Goal: Task Accomplishment & Management: Manage account settings

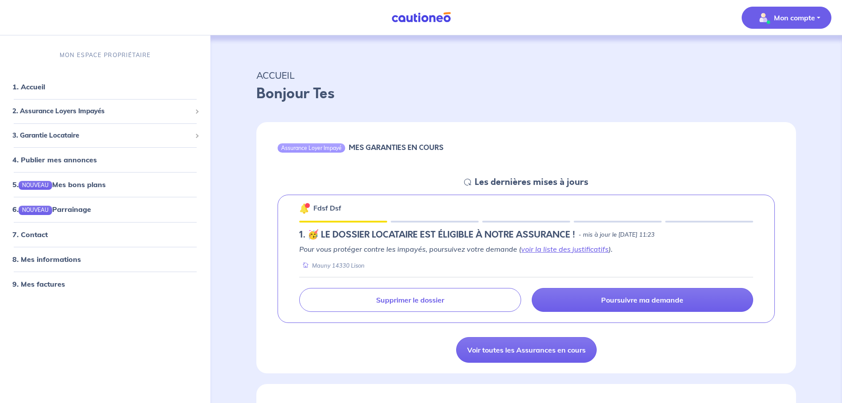
click at [780, 16] on p "Mon compte" at bounding box center [794, 17] width 41 height 11
click at [775, 50] on link "Mes informations" at bounding box center [777, 55] width 71 height 14
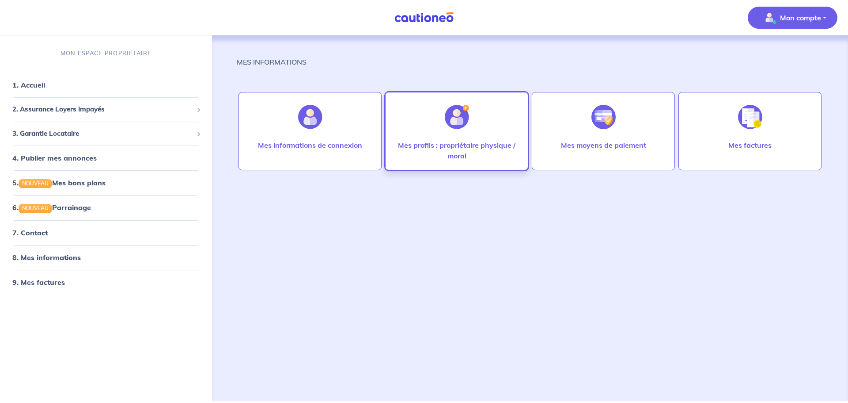
click at [399, 144] on p "Mes profils : propriétaire physique / moral" at bounding box center [457, 150] width 125 height 21
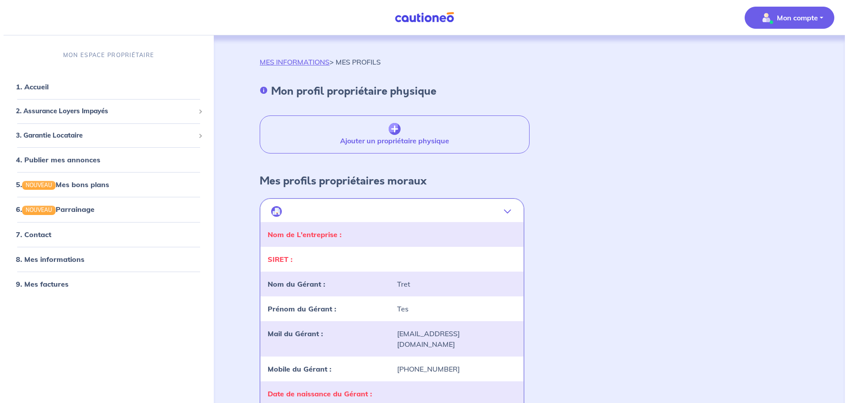
scroll to position [88, 0]
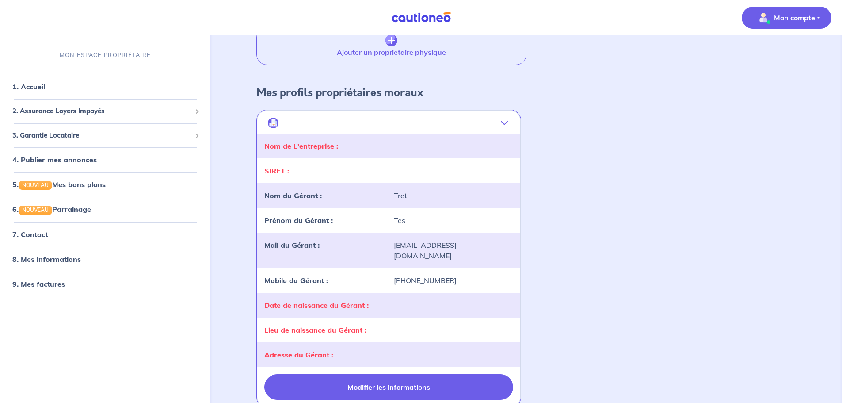
click at [404, 379] on button "Modifier les informations" at bounding box center [388, 387] width 248 height 26
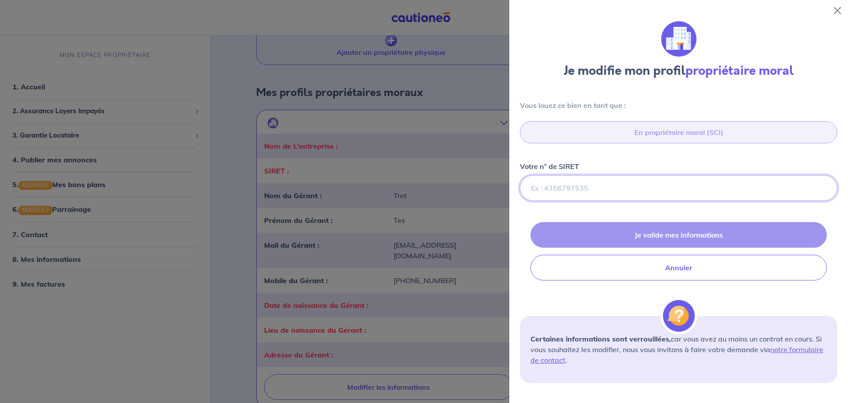
click at [597, 190] on input "Votre n° de SIRET" at bounding box center [679, 188] width 318 height 26
click at [599, 187] on input "Votre n° de SIRET" at bounding box center [679, 188] width 318 height 26
paste input "95188110100012"
type input "95188110100012"
select select "FR"
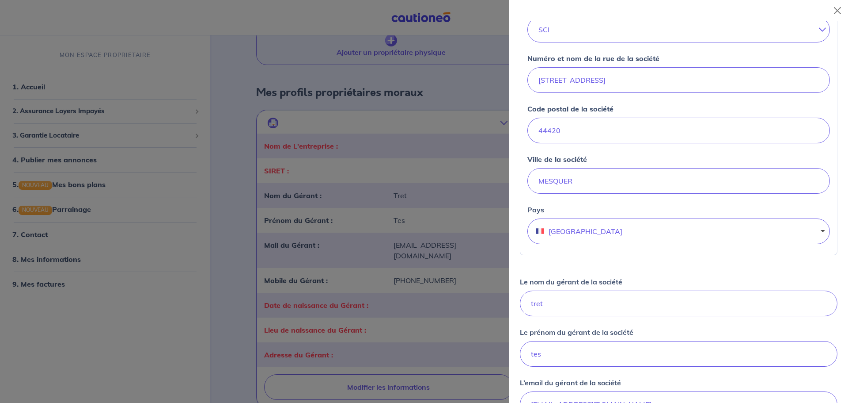
scroll to position [309, 0]
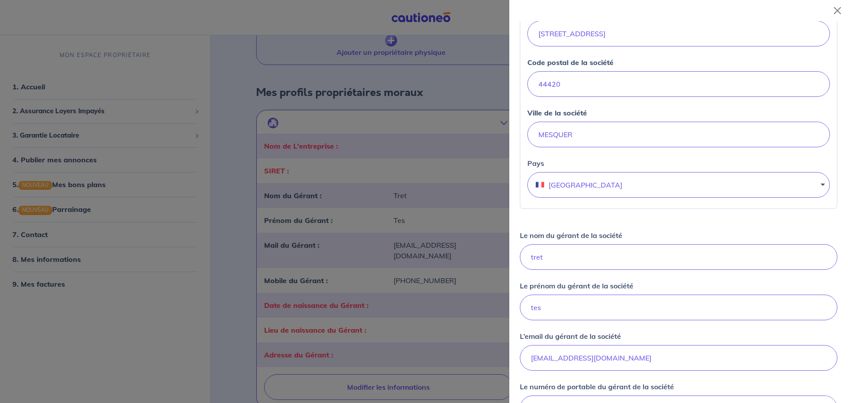
type input "95188110100012"
drag, startPoint x: 589, startPoint y: 261, endPoint x: 451, endPoint y: 262, distance: 138.8
click at [451, 262] on body "Mon compte MON ESPACE PROPRIÉTAIRE 1. Accueil 2. Assurance Loyers Impayés Sousc…" at bounding box center [424, 209] width 848 height 594
type input "GREYO"
type input "GWLADYS"
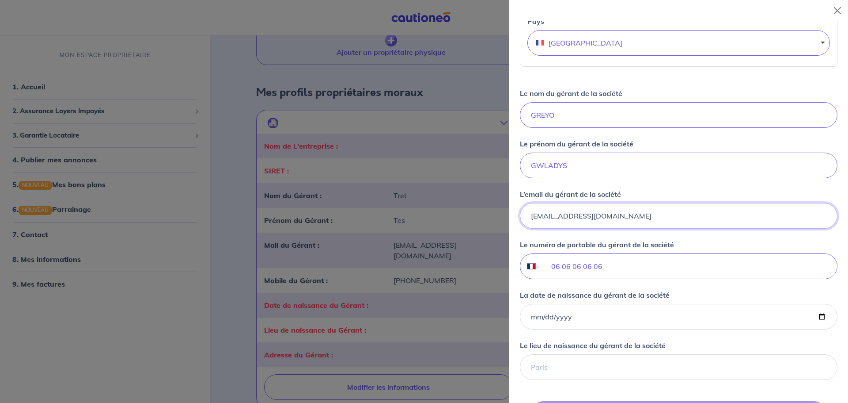
scroll to position [486, 0]
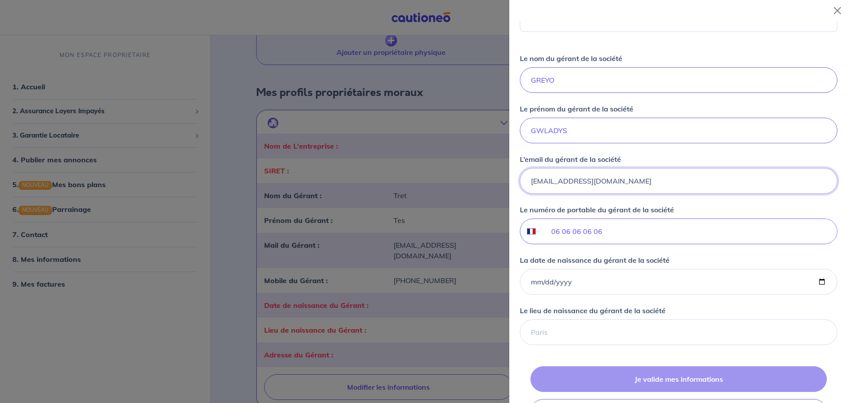
type input "[EMAIL_ADDRESS][DOMAIN_NAME]"
drag, startPoint x: 623, startPoint y: 232, endPoint x: 481, endPoint y: 227, distance: 141.5
click at [481, 227] on body "Mon compte MON ESPACE PROPRIÉTAIRE 1. Accueil 2. Assurance Loyers Impayés Sousc…" at bounding box center [424, 209] width 848 height 594
type input "06 10 74 49 72"
drag, startPoint x: 565, startPoint y: 283, endPoint x: 499, endPoint y: 279, distance: 65.9
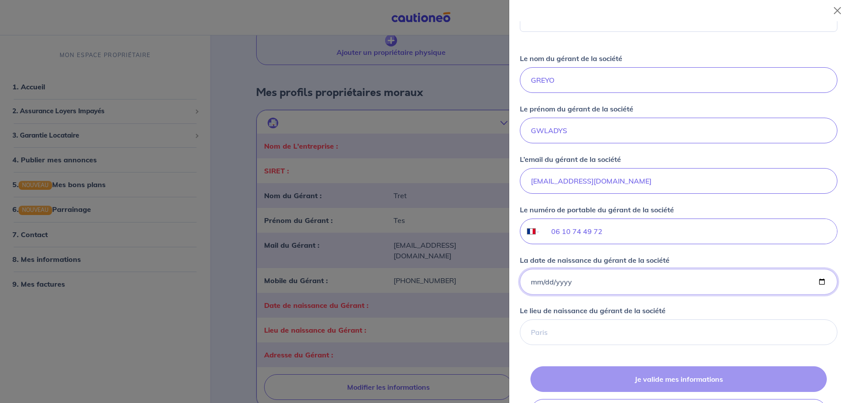
click at [499, 279] on body "Mon compte MON ESPACE PROPRIÉTAIRE 1. Accueil 2. Assurance Loyers Impayés Sousc…" at bounding box center [424, 209] width 848 height 594
type input "[DATE]"
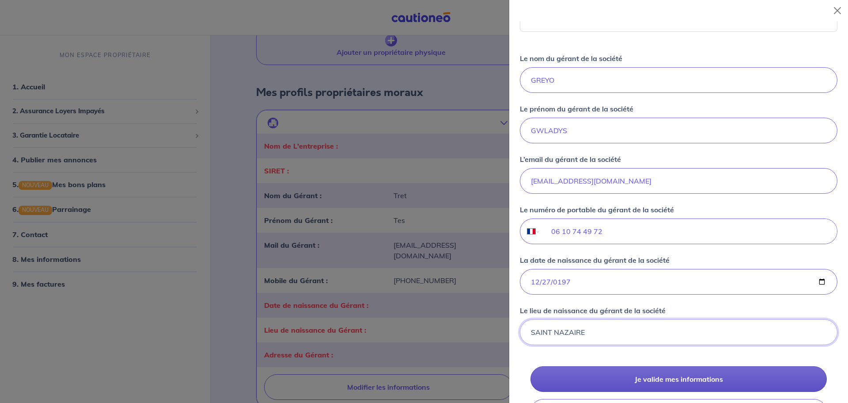
type input "SAINT NAZAIRE"
click at [692, 378] on button "Je valide mes informations" at bounding box center [679, 379] width 296 height 26
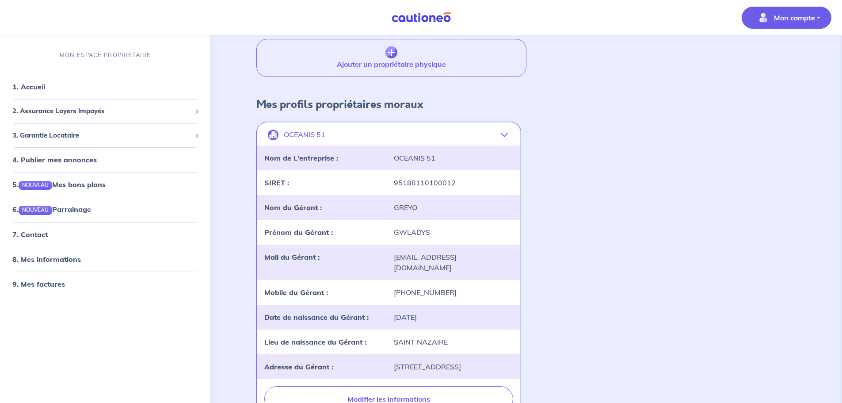
scroll to position [15, 0]
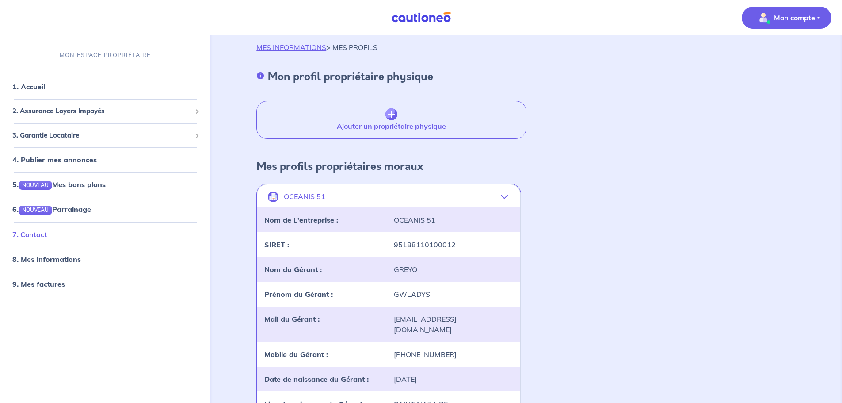
click at [28, 235] on link "7. Contact" at bounding box center [29, 234] width 34 height 9
click at [38, 86] on link "1. Accueil" at bounding box center [28, 86] width 32 height 9
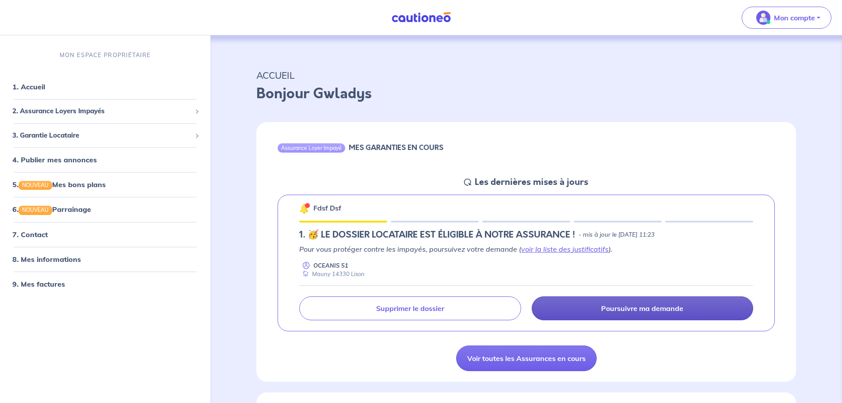
click at [624, 308] on p "Poursuivre ma demande" at bounding box center [642, 308] width 82 height 9
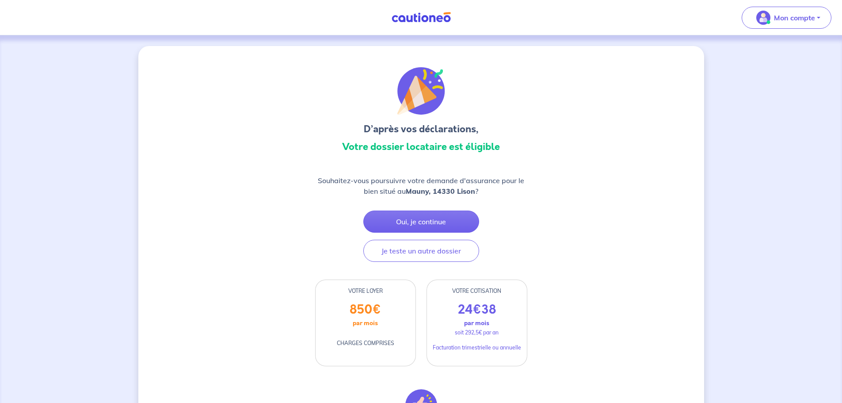
drag, startPoint x: 425, startPoint y: 224, endPoint x: 258, endPoint y: 232, distance: 167.7
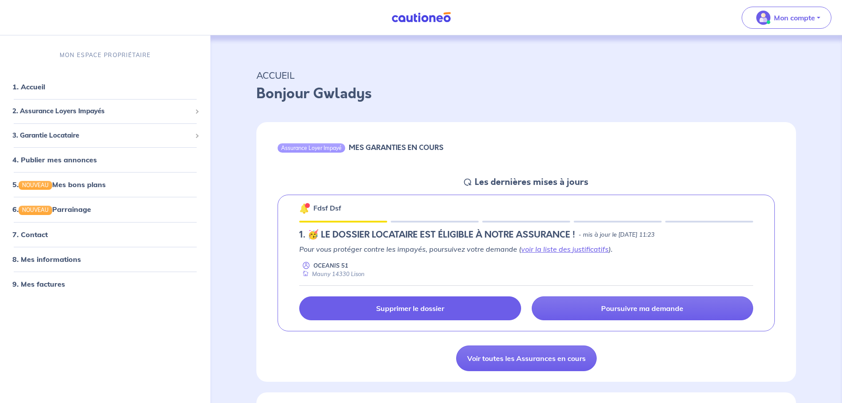
click at [412, 308] on p "Supprimer le dossier" at bounding box center [410, 308] width 68 height 9
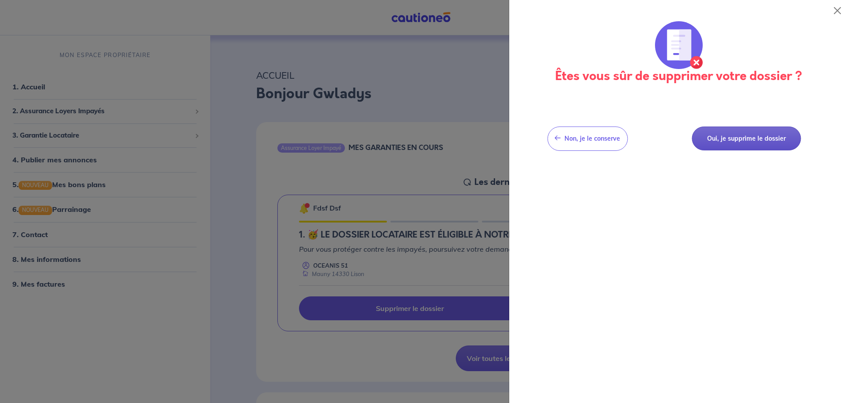
click at [752, 144] on button "Oui, je supprime le dossier" at bounding box center [746, 138] width 109 height 24
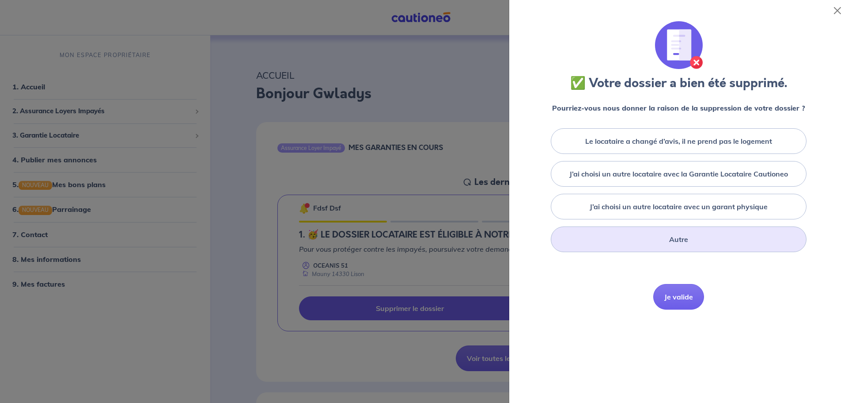
click at [669, 237] on label "Autre" at bounding box center [678, 239] width 19 height 11
click at [0, 0] on input "Autre" at bounding box center [0, 0] width 0 height 0
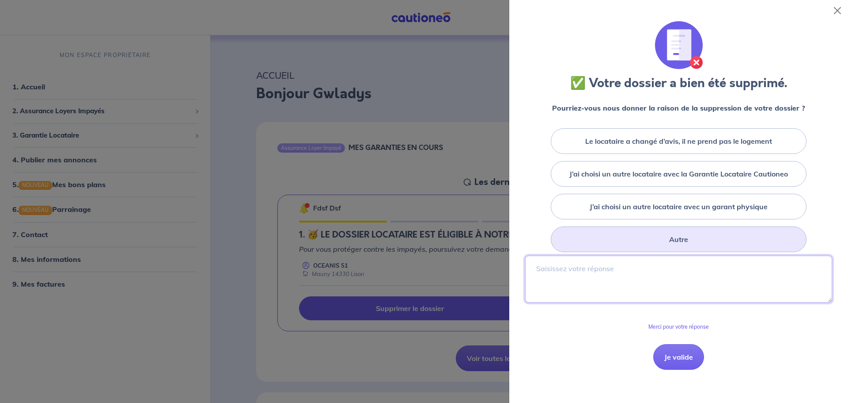
click at [629, 297] on textarea at bounding box center [678, 278] width 307 height 47
type textarea "il s'agissait d'un test"
click at [675, 366] on button "Je valide" at bounding box center [679, 357] width 51 height 26
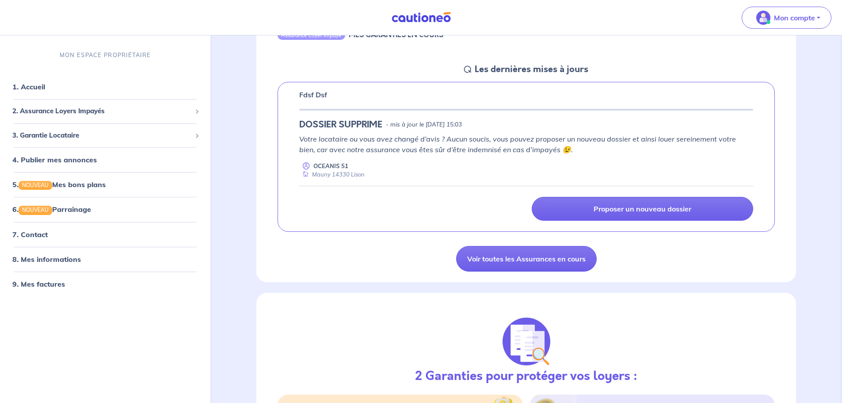
scroll to position [44, 0]
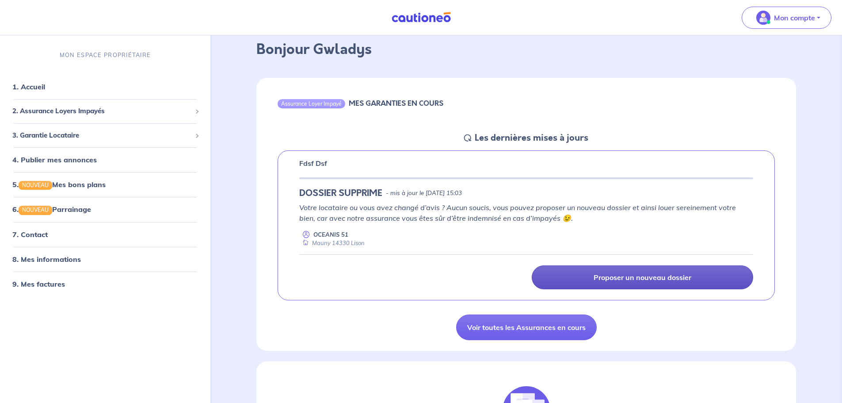
click at [614, 281] on p "Proposer un nouveau dossier" at bounding box center [642, 277] width 98 height 9
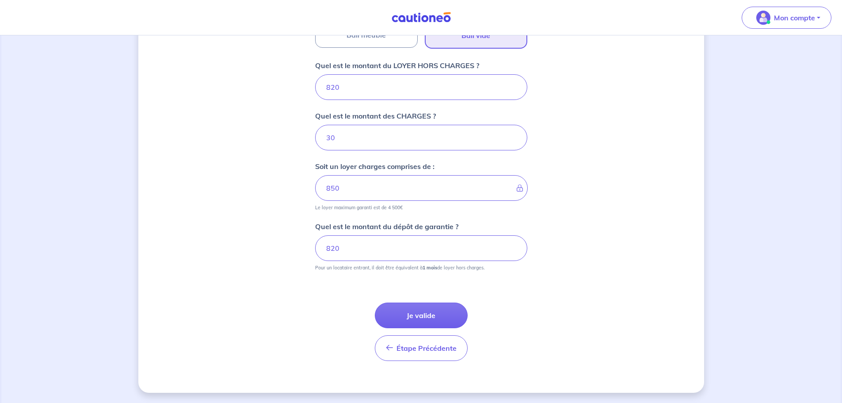
scroll to position [339, 0]
click at [430, 310] on button "Je valide" at bounding box center [421, 315] width 93 height 26
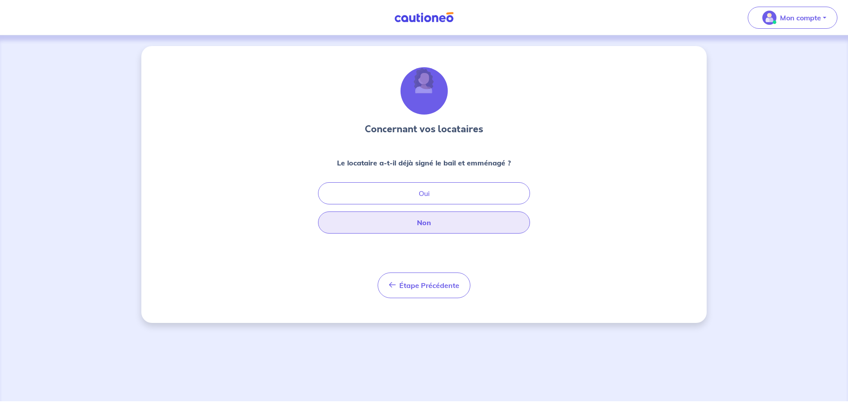
click at [426, 225] on button "Non" at bounding box center [424, 222] width 212 height 22
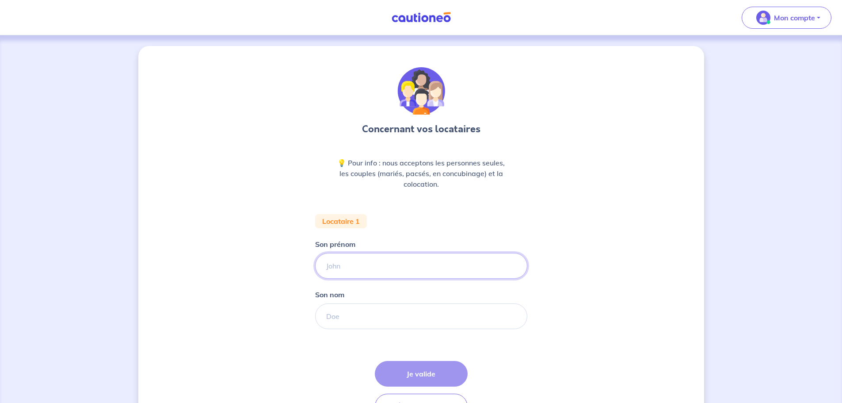
click at [343, 266] on input "Son prénom" at bounding box center [421, 266] width 212 height 26
type input "MARTINE"
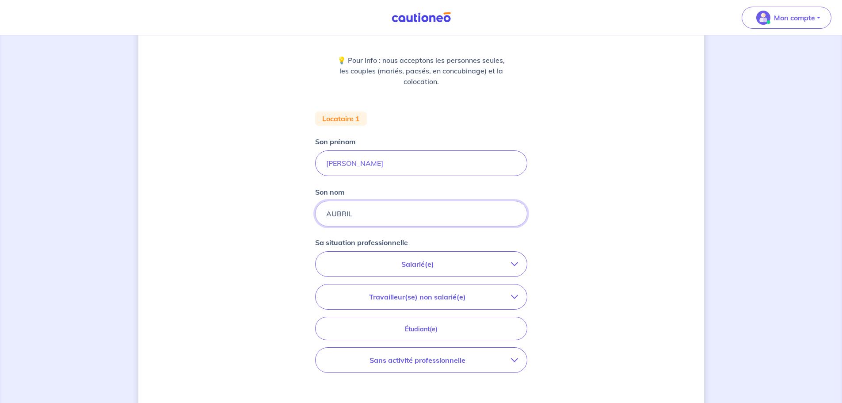
scroll to position [133, 0]
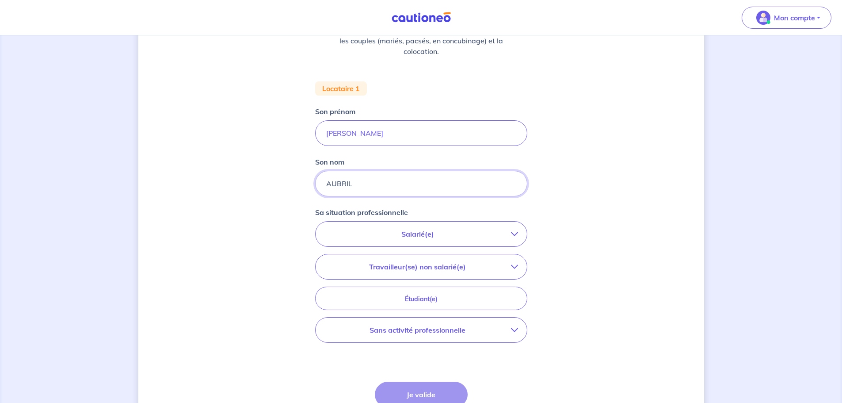
type input "AUBRIL"
click at [428, 334] on p "Sans activité professionnelle" at bounding box center [417, 329] width 186 height 11
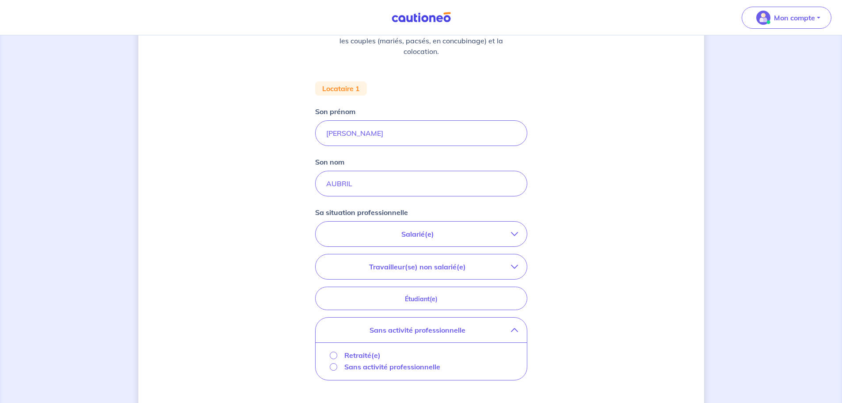
click at [367, 354] on p "Retraité(e)" at bounding box center [362, 355] width 36 height 11
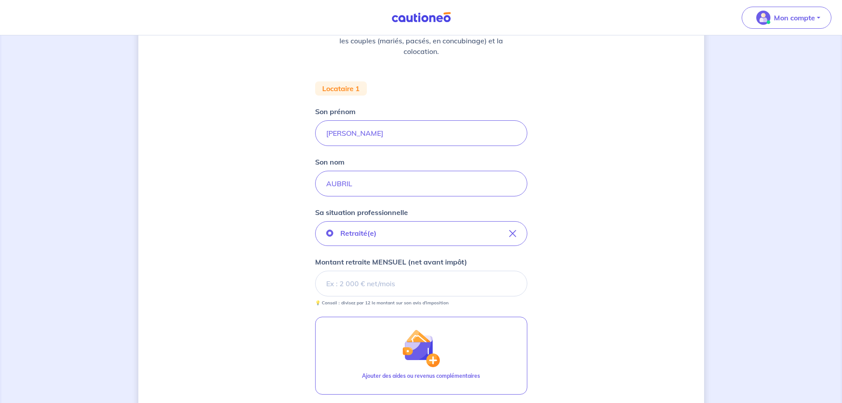
click at [399, 284] on input "Montant retraite MENSUEL (net avant impôt)" at bounding box center [421, 283] width 212 height 26
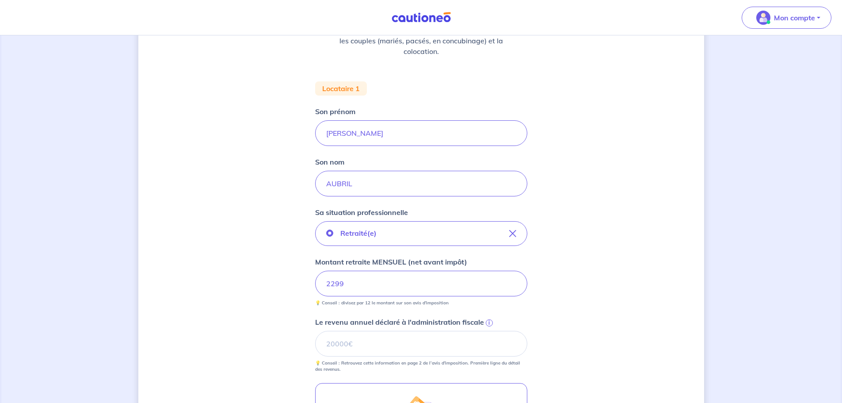
click at [138, 235] on div "Concernant vos locataires 💡 Pour info : nous acceptons les personnes seules, le…" at bounding box center [421, 253] width 566 height 680
drag, startPoint x: 374, startPoint y: 285, endPoint x: 238, endPoint y: 269, distance: 137.5
click at [236, 269] on div "Concernant vos locataires 💡 Pour info : nous acceptons les personnes seules, le…" at bounding box center [421, 253] width 566 height 680
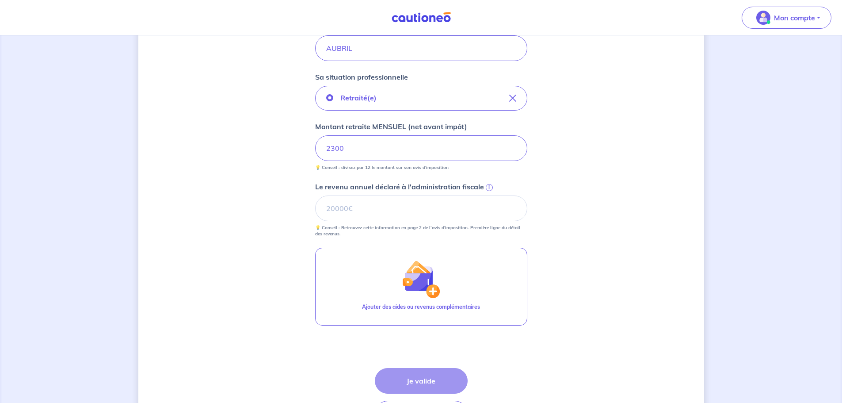
scroll to position [309, 0]
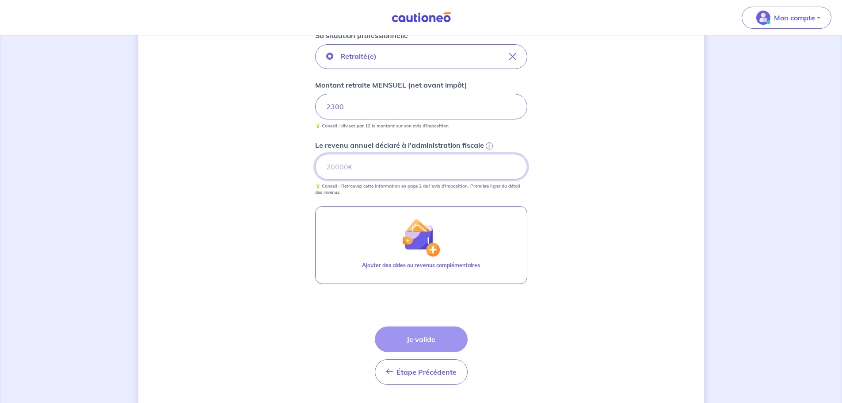
click at [392, 171] on input "Le revenu annuel déclaré à l'administration fiscale i" at bounding box center [421, 167] width 212 height 26
click at [395, 170] on input "Le revenu annuel déclaré à l'administration fiscale i" at bounding box center [421, 167] width 212 height 26
type input "27595"
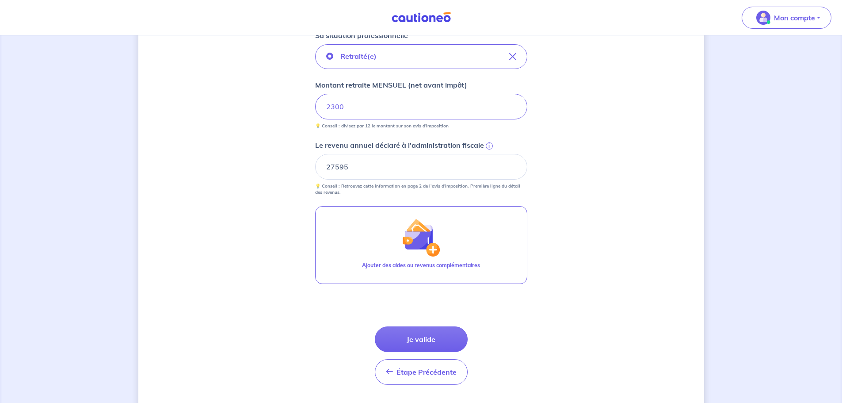
click at [275, 125] on div "Concernant vos locataires 💡 Pour info : nous acceptons les personnes seules, le…" at bounding box center [421, 77] width 566 height 680
drag, startPoint x: 334, startPoint y: 109, endPoint x: 289, endPoint y: 109, distance: 44.6
click at [289, 109] on div "Concernant vos locataires 💡 Pour info : nous acceptons les personnes seules, le…" at bounding box center [421, 77] width 566 height 680
click at [376, 113] on input "2300" at bounding box center [421, 107] width 212 height 26
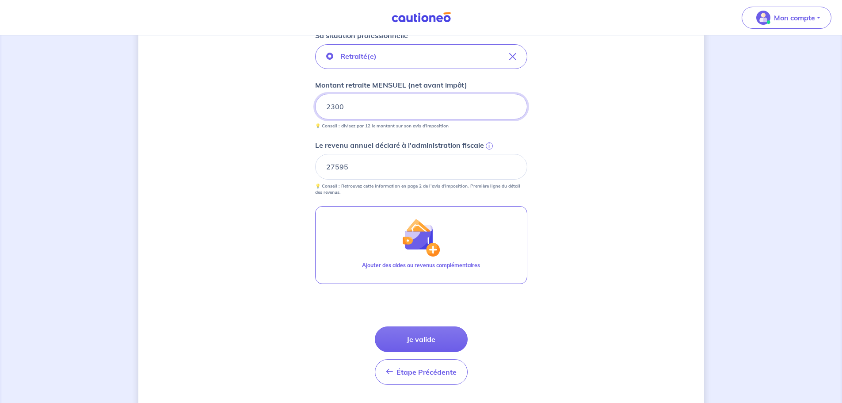
click at [376, 113] on input "2300" at bounding box center [421, 107] width 212 height 26
click at [289, 167] on div "Concernant vos locataires 💡 Pour info : nous acceptons les personnes seules, le…" at bounding box center [421, 77] width 566 height 680
click at [436, 338] on button "Je valide" at bounding box center [421, 339] width 93 height 26
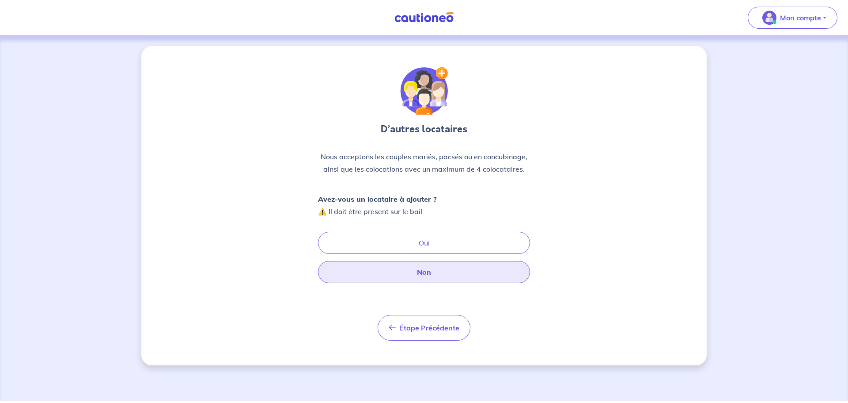
click at [430, 272] on button "Non" at bounding box center [424, 272] width 212 height 22
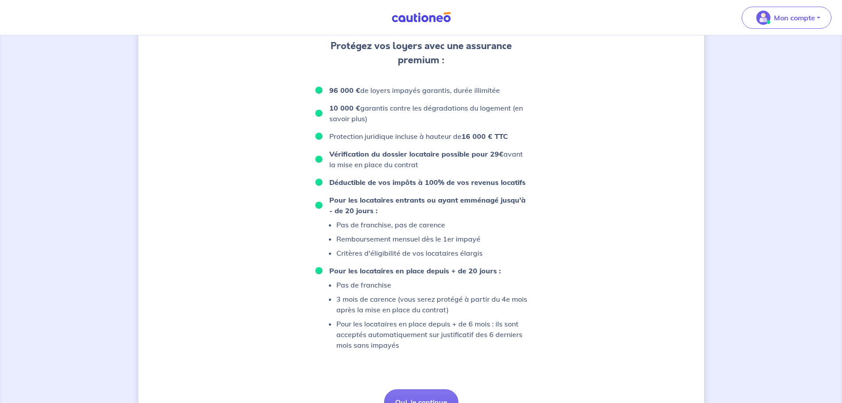
scroll to position [523, 0]
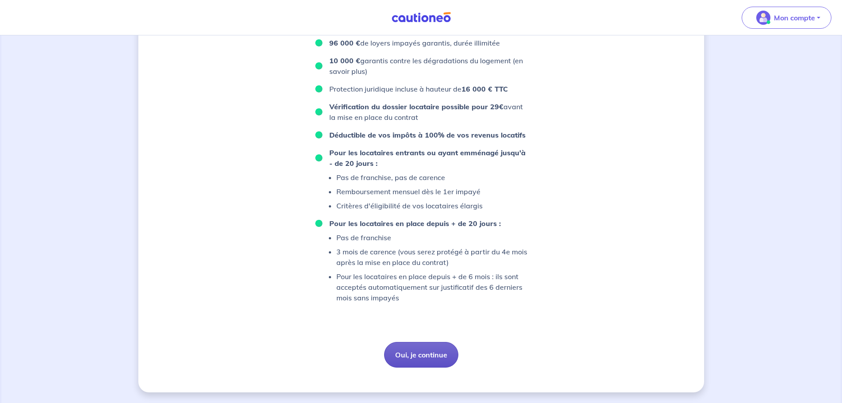
click at [414, 357] on button "Oui, je continue" at bounding box center [421, 355] width 74 height 26
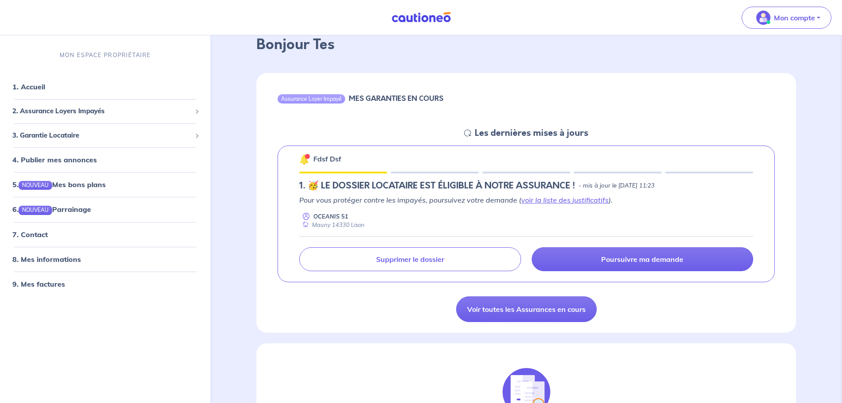
scroll to position [133, 0]
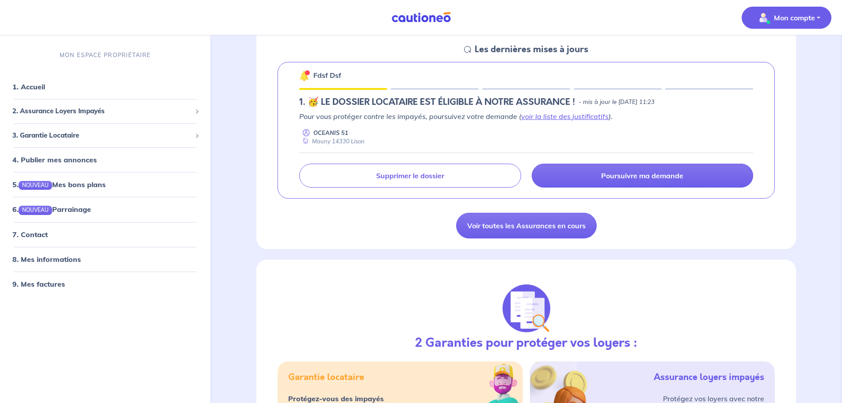
click at [798, 21] on p "Mon compte" at bounding box center [794, 17] width 41 height 11
click at [788, 56] on link "Mes informations" at bounding box center [777, 55] width 71 height 14
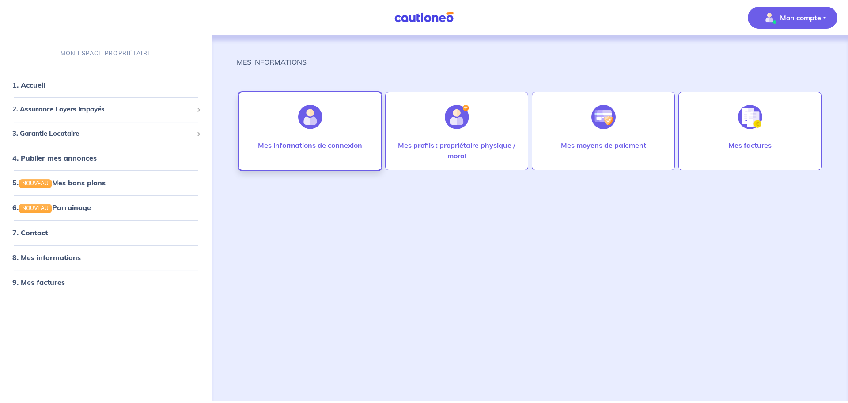
click at [346, 148] on p "Mes informations de connexion" at bounding box center [310, 145] width 104 height 11
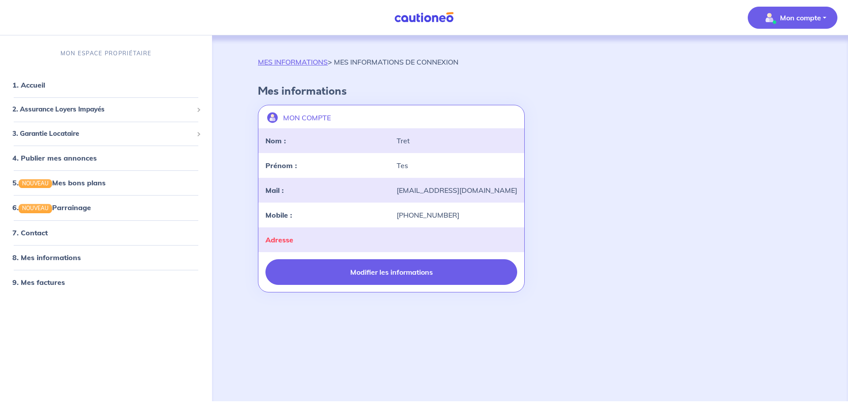
click at [404, 277] on button "Modifier les informations" at bounding box center [392, 272] width 252 height 26
select select "FR"
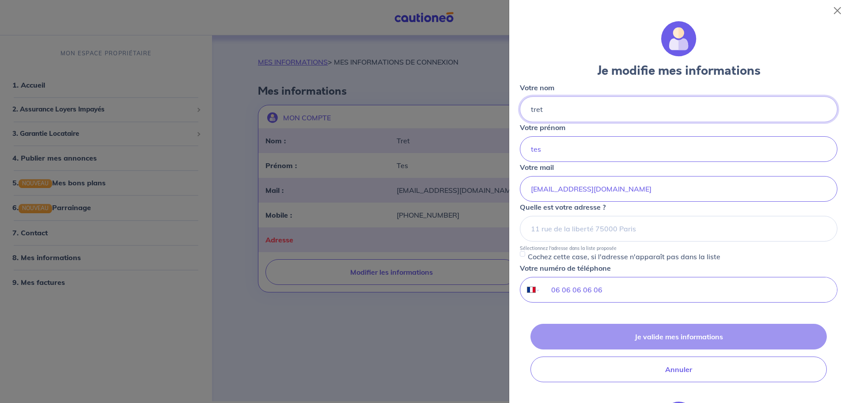
drag, startPoint x: 574, startPoint y: 111, endPoint x: 485, endPoint y: 111, distance: 89.7
click at [485, 111] on body "Mon compte MON ESPACE PROPRIÉTAIRE 1. Accueil 2. Assurance Loyers Impayés Sousc…" at bounding box center [424, 200] width 848 height 401
type input "GREYO"
type input "GWLADYS"
type input "[EMAIL_ADDRESS][DOMAIN_NAME]"
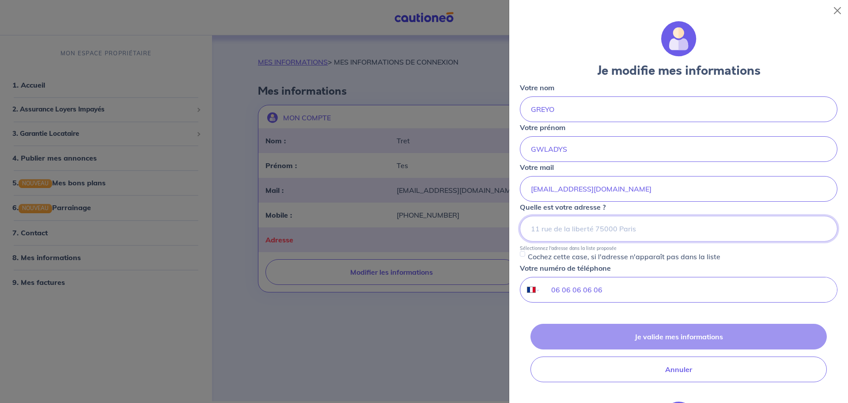
click at [590, 228] on input at bounding box center [679, 229] width 318 height 26
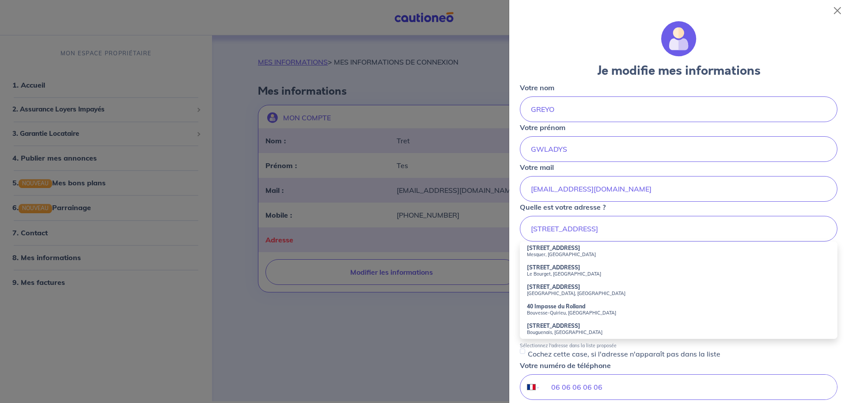
click at [578, 251] on small "Mesquer, France" at bounding box center [679, 254] width 304 height 6
type input "40 Chemin du Rolland (VC40), Mesquer, France"
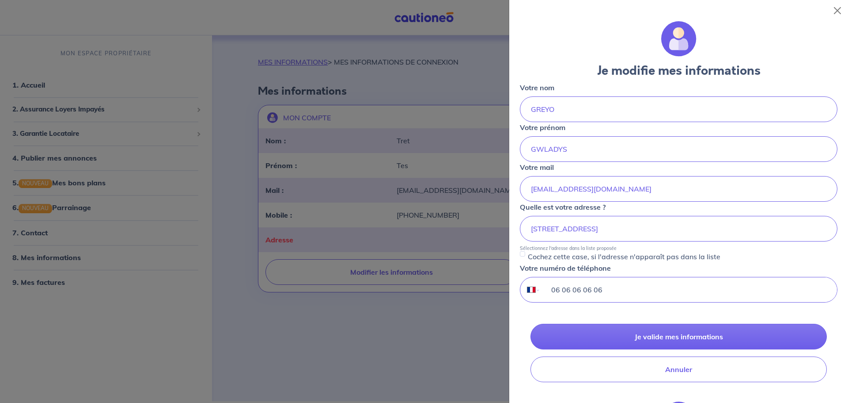
drag, startPoint x: 617, startPoint y: 292, endPoint x: 468, endPoint y: 292, distance: 149.4
click at [468, 292] on body "Mon compte MON ESPACE PROPRIÉTAIRE 1. Accueil 2. Assurance Loyers Impayés Sousc…" at bounding box center [424, 200] width 848 height 401
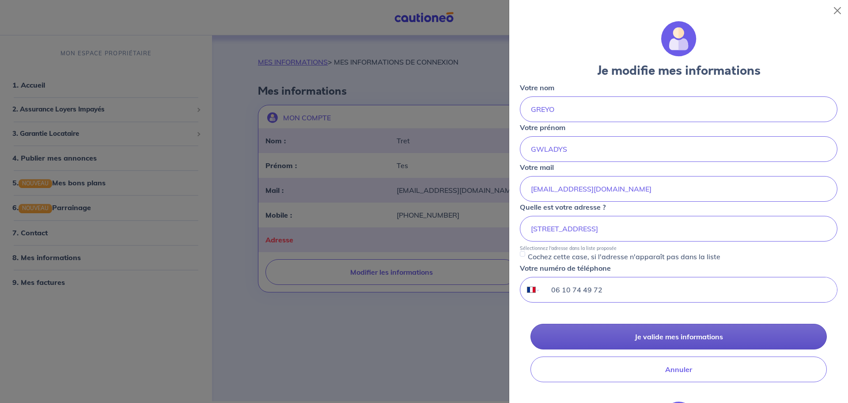
type input "06 10 74 49 72"
click at [665, 337] on button "Je valide mes informations" at bounding box center [679, 336] width 296 height 26
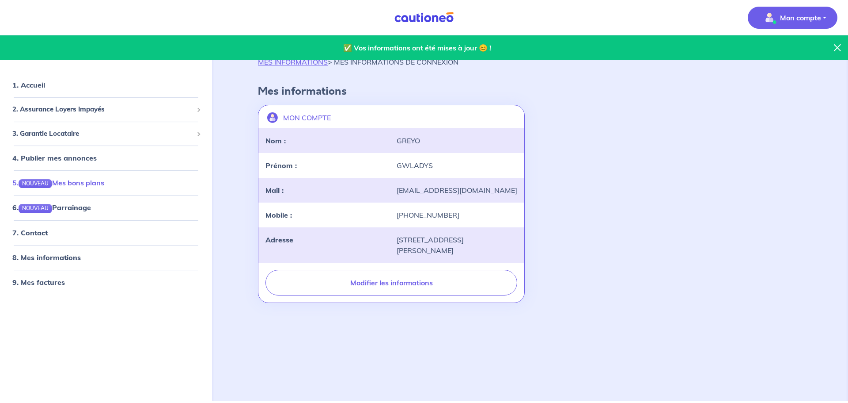
click at [85, 182] on link "5. NOUVEAU Mes bons plans" at bounding box center [58, 182] width 92 height 9
